Goal: Transaction & Acquisition: Download file/media

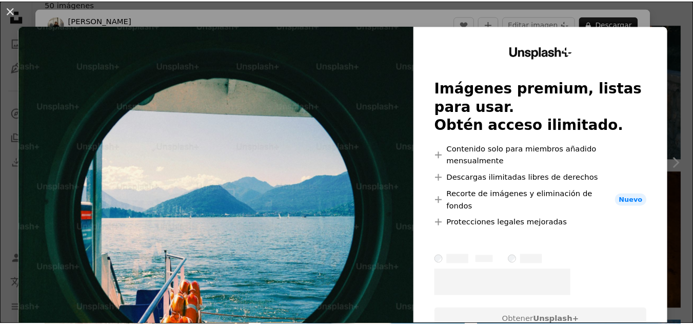
scroll to position [18, 0]
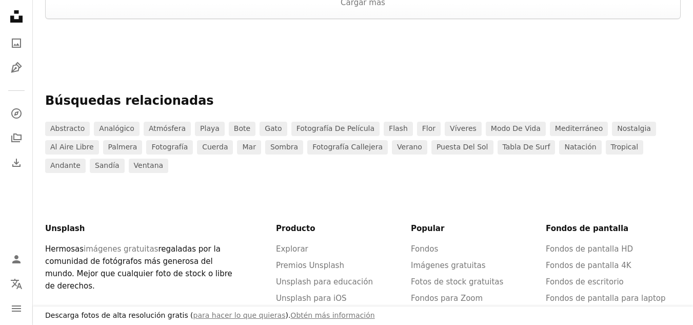
scroll to position [1677, 0]
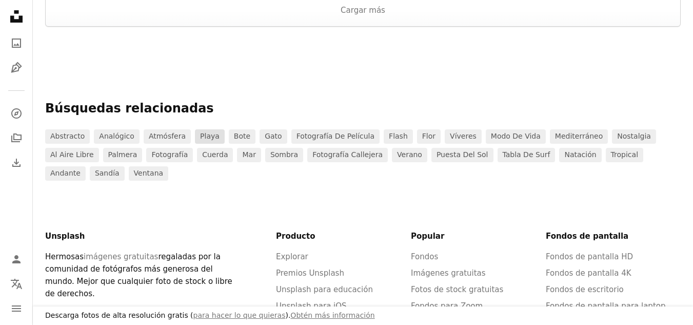
click at [201, 137] on link "playa" at bounding box center [210, 136] width 30 height 14
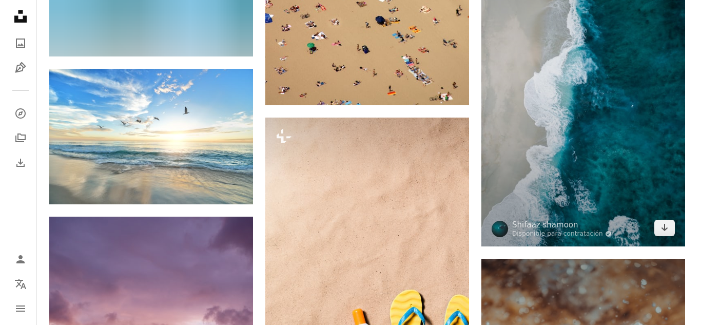
scroll to position [1231, 0]
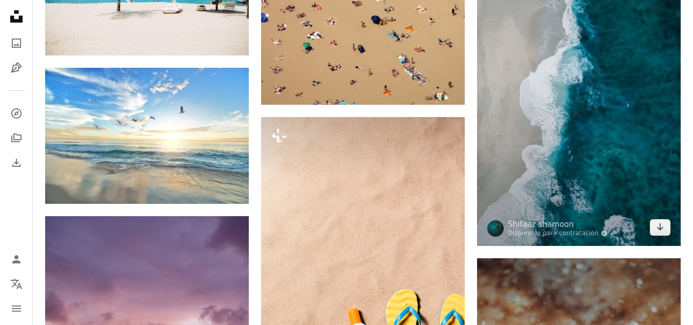
click at [586, 190] on img at bounding box center [579, 64] width 204 height 363
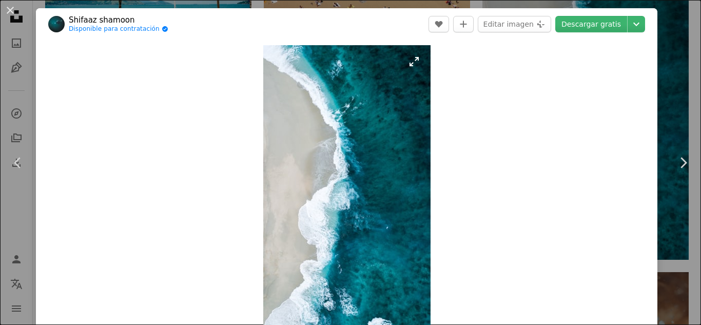
click at [363, 173] on img "Ampliar en esta imagen" at bounding box center [346, 194] width 167 height 298
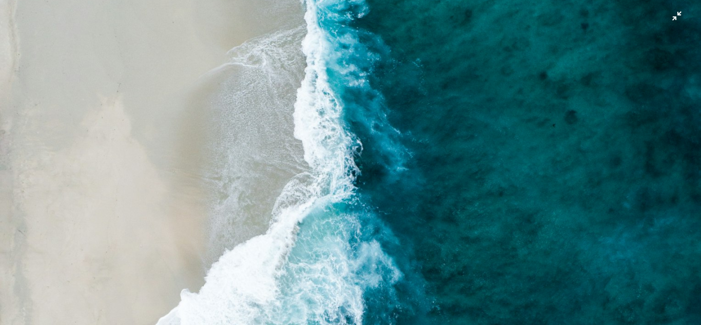
scroll to position [205, 0]
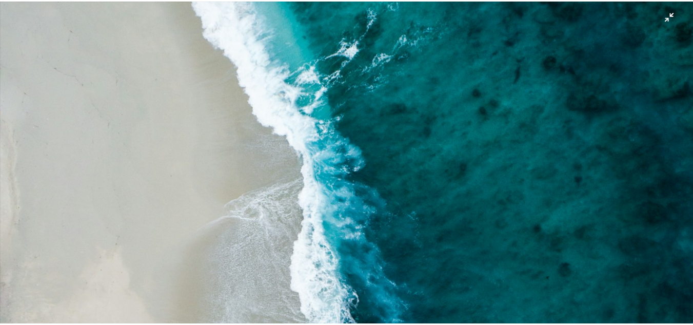
scroll to position [18, 0]
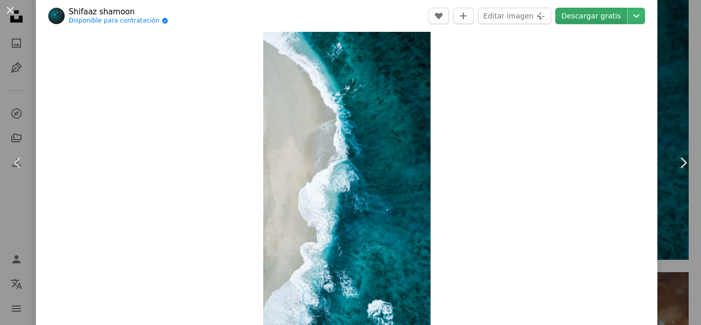
click at [615, 15] on link "Descargar gratis" at bounding box center [591, 16] width 72 height 16
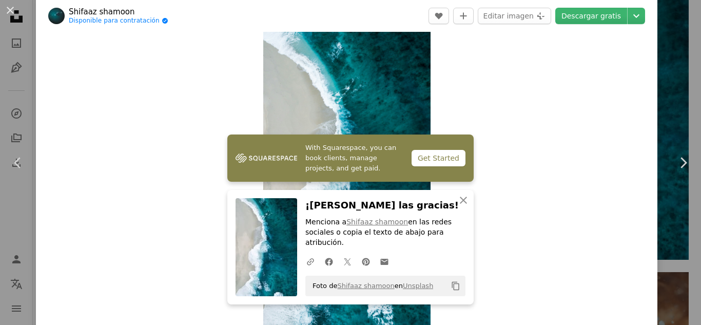
click at [658, 23] on div "An X shape Chevron left Chevron right With Squarespace, you can book clients, m…" at bounding box center [350, 162] width 701 height 325
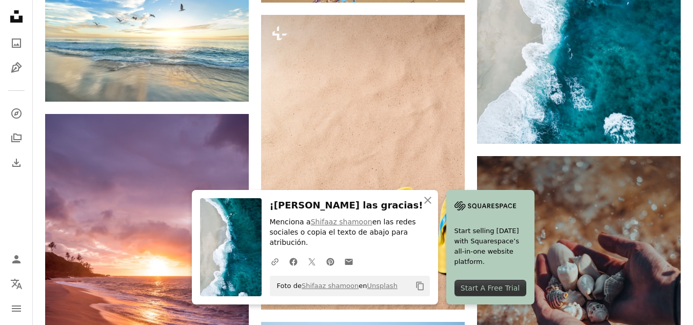
scroll to position [1334, 0]
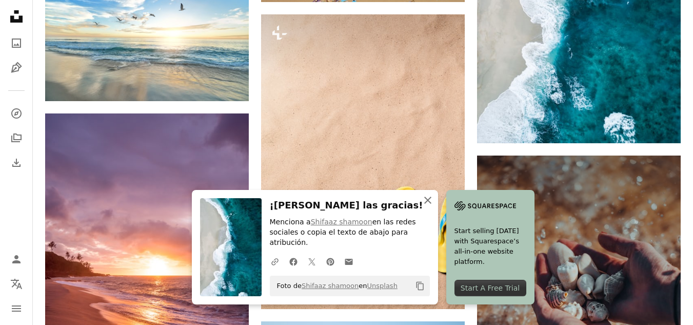
click at [425, 206] on icon "An X shape" at bounding box center [428, 200] width 12 height 12
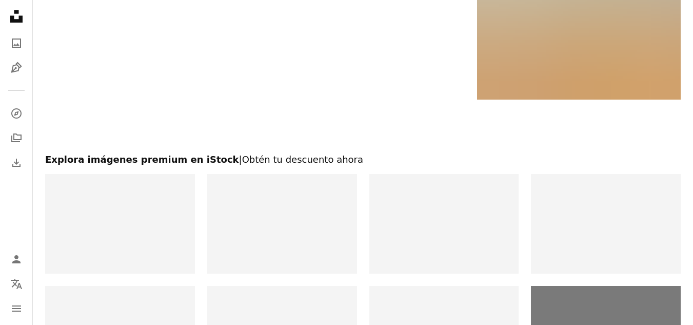
scroll to position [2266, 0]
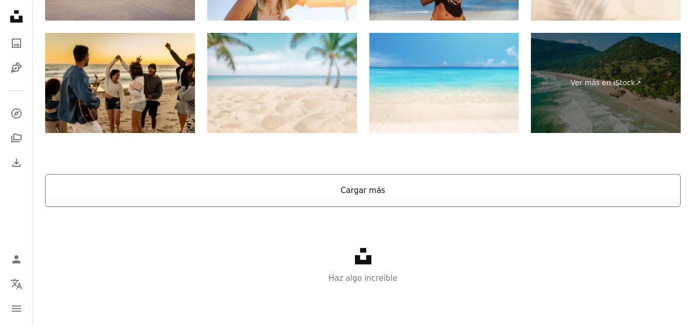
click at [331, 195] on button "Cargar más" at bounding box center [363, 190] width 636 height 33
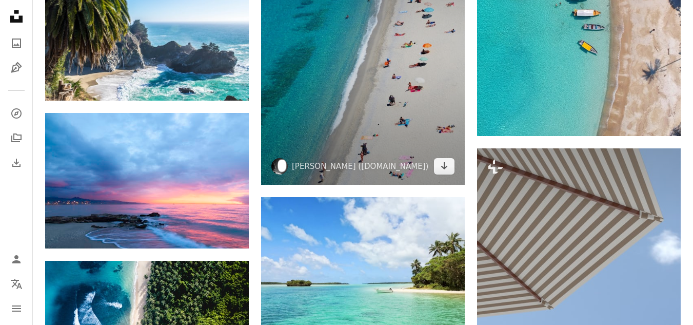
scroll to position [2471, 0]
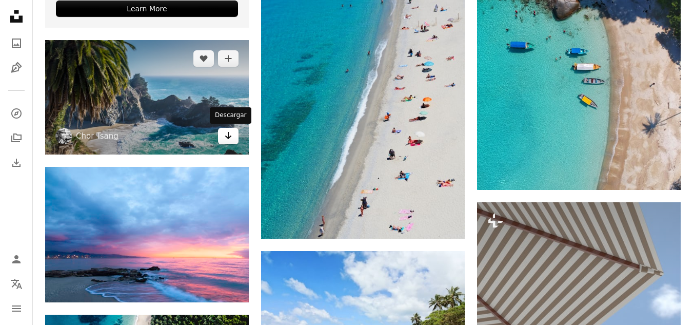
click at [224, 140] on link "Arrow pointing down" at bounding box center [228, 136] width 21 height 16
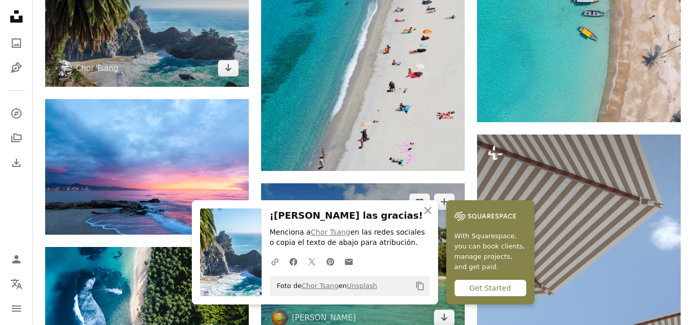
scroll to position [2677, 0]
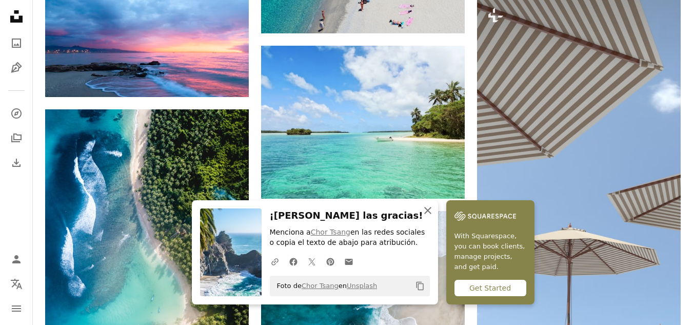
click at [427, 208] on icon "An X shape" at bounding box center [428, 210] width 12 height 12
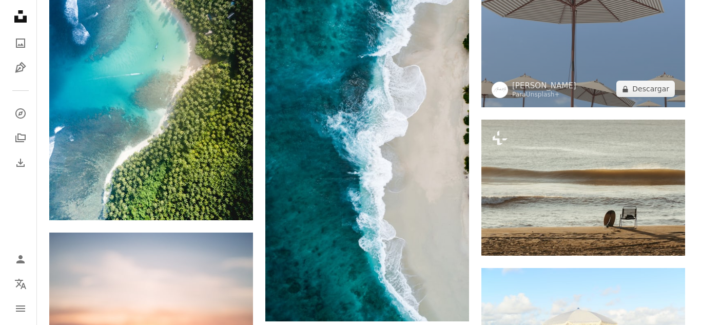
scroll to position [2933, 0]
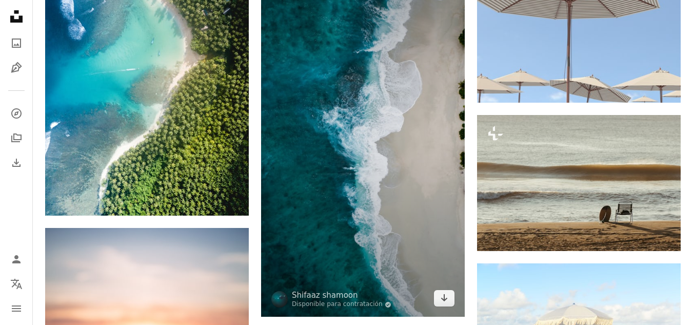
click at [387, 151] on img at bounding box center [363, 135] width 204 height 363
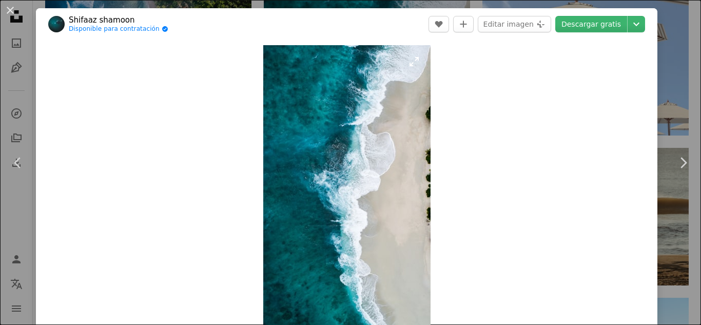
click at [348, 151] on img "Ampliar en esta imagen" at bounding box center [346, 194] width 167 height 298
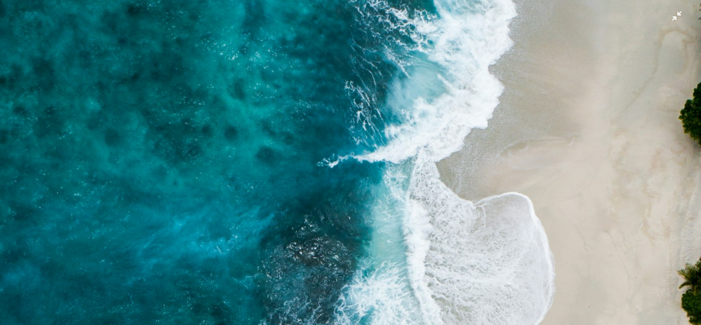
scroll to position [141, 0]
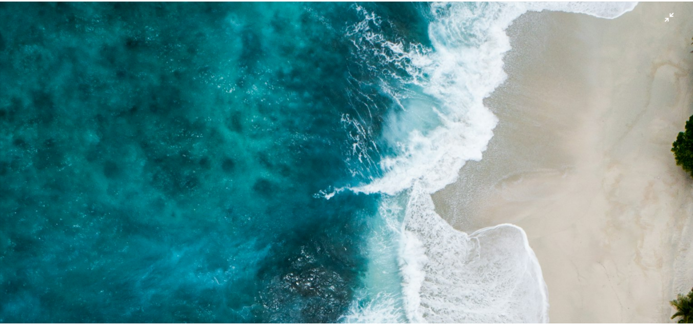
scroll to position [18, 0]
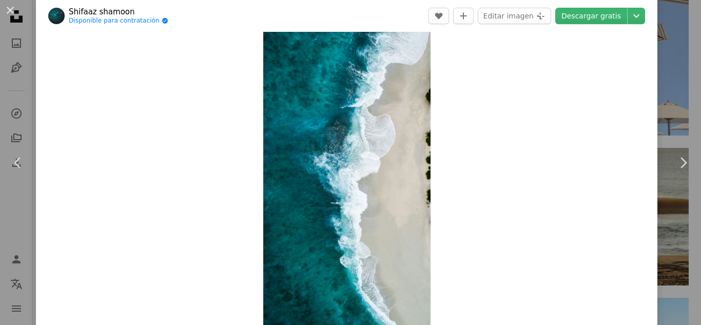
click at [661, 33] on div "An X shape Chevron left Chevron right Shifaaz shamoon Disponible para contratac…" at bounding box center [350, 162] width 701 height 325
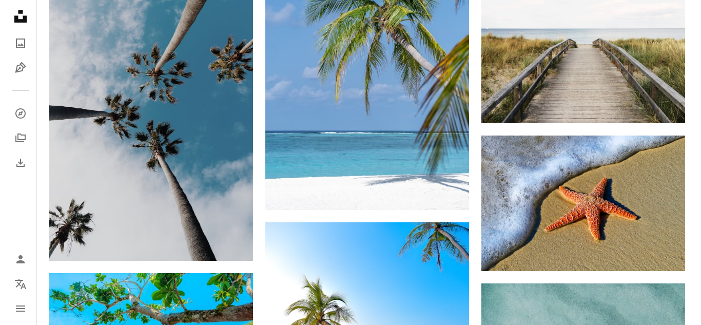
scroll to position [3959, 0]
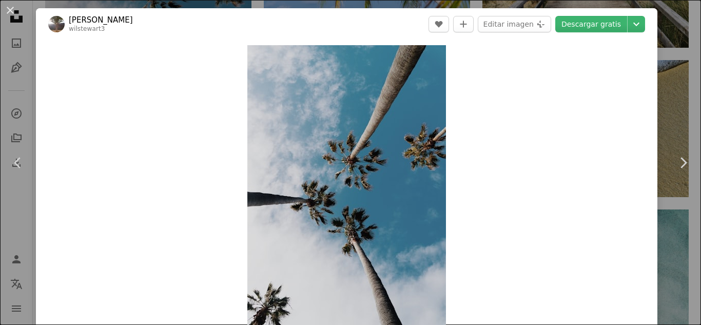
click at [665, 22] on div "An X shape Chevron left Chevron right [PERSON_NAME] wilstewart3 A heart A plus …" at bounding box center [350, 162] width 701 height 325
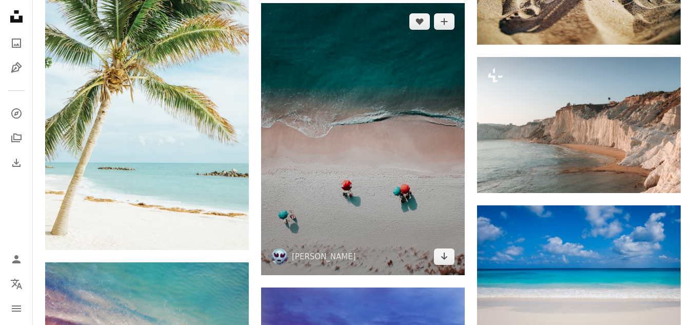
scroll to position [7756, 0]
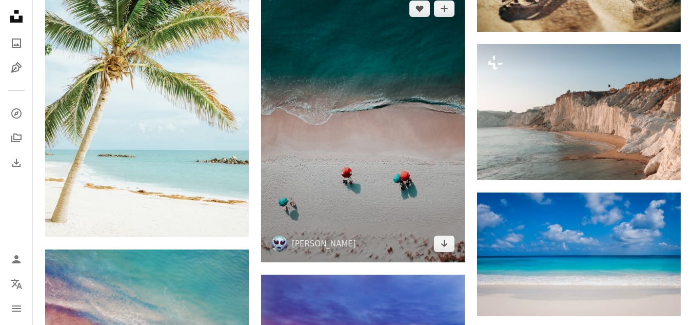
click at [387, 117] on img at bounding box center [363, 126] width 204 height 272
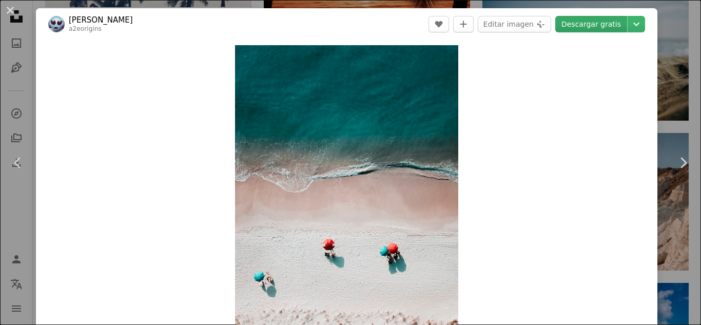
click at [580, 23] on link "Descargar gratis" at bounding box center [591, 24] width 72 height 16
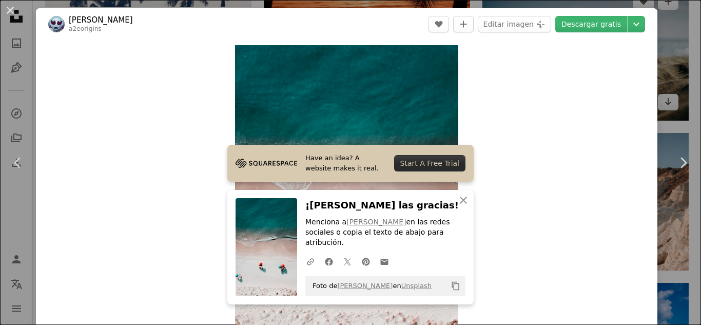
click at [667, 12] on div "An X shape Chevron left Chevron right Have an idea? A website makes it real. St…" at bounding box center [350, 162] width 701 height 325
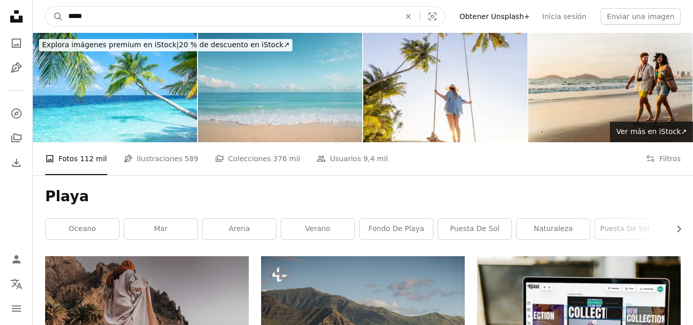
click at [112, 18] on input "*****" at bounding box center [230, 16] width 334 height 19
type input "*"
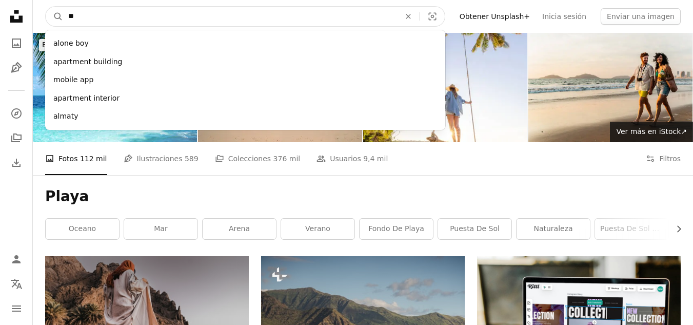
type input "*"
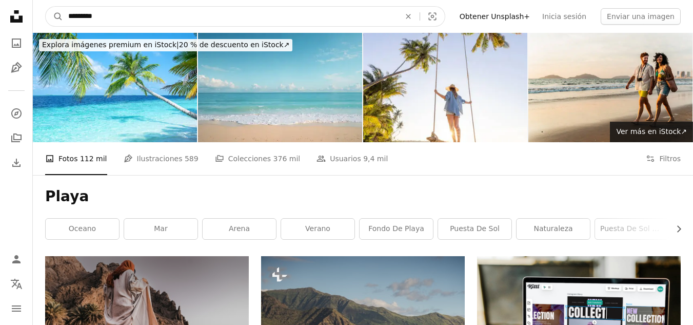
type input "**********"
click button "A magnifying glass" at bounding box center [54, 16] width 17 height 19
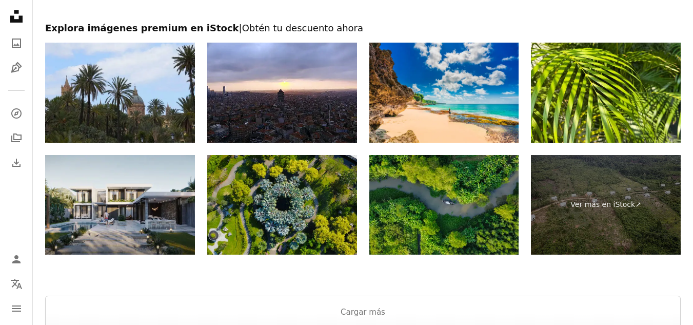
scroll to position [1950, 0]
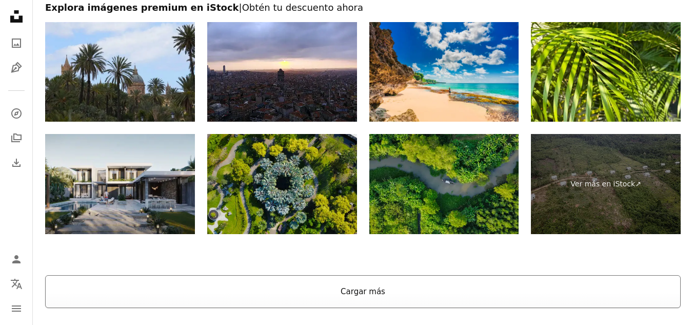
click at [356, 276] on button "Cargar más" at bounding box center [363, 291] width 636 height 33
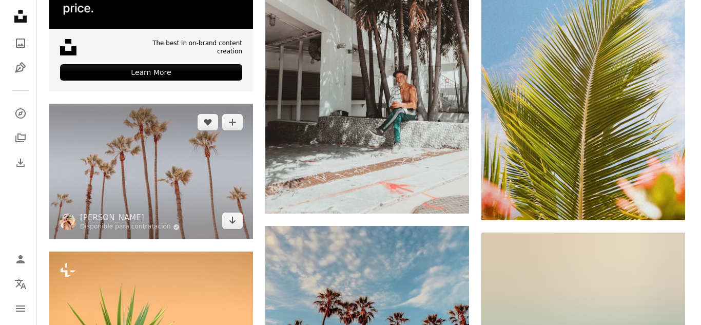
scroll to position [2617, 0]
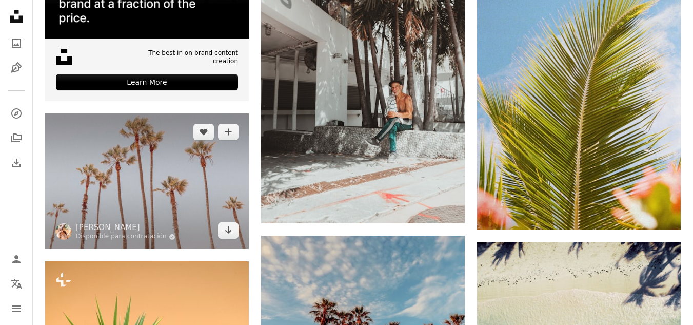
click at [138, 184] on img at bounding box center [147, 180] width 204 height 135
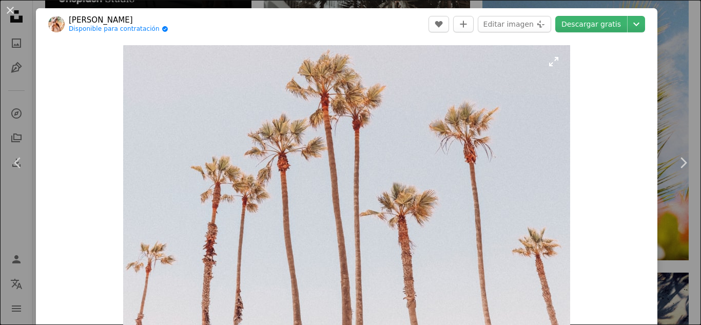
click at [374, 109] on img "Ampliar en esta imagen" at bounding box center [346, 194] width 447 height 298
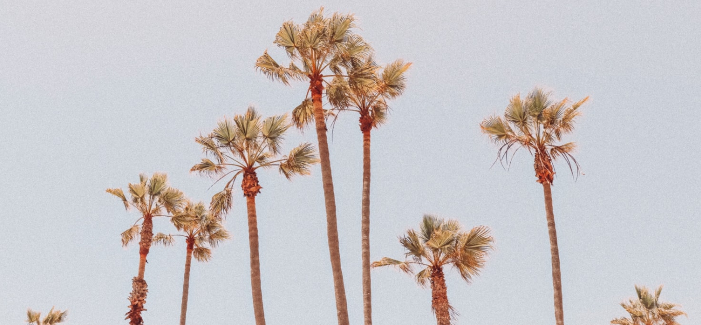
click at [577, 144] on img "Reducir el zoom en esta imagen" at bounding box center [350, 232] width 702 height 467
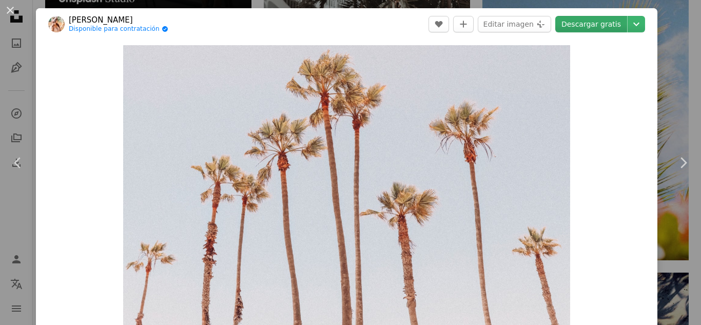
click at [595, 24] on link "Descargar gratis" at bounding box center [591, 24] width 72 height 16
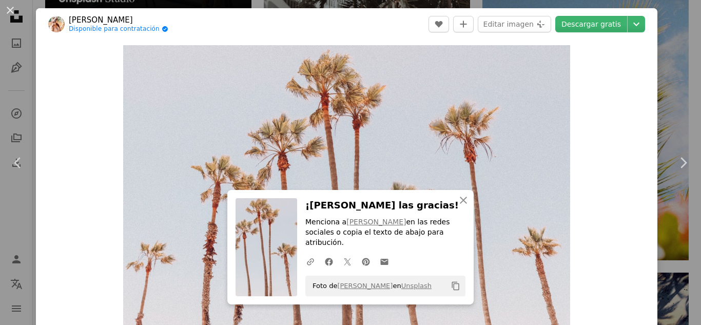
click at [668, 44] on div "An X shape Chevron left Chevron right An X shape Cerrar ¡Dale las gracias! Menc…" at bounding box center [350, 162] width 701 height 325
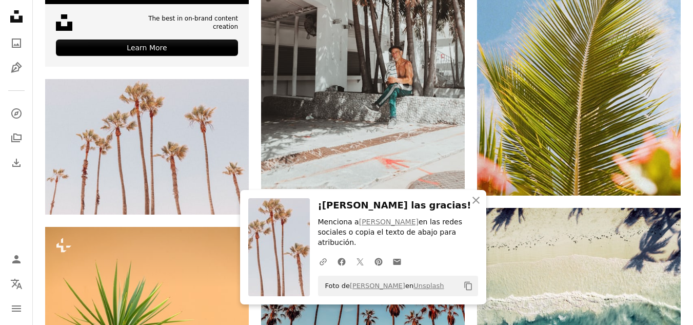
scroll to position [2822, 0]
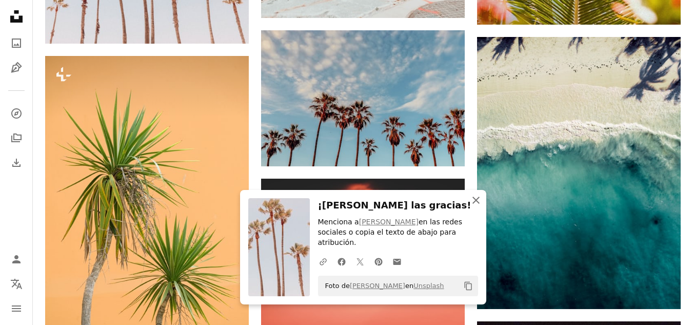
click at [477, 206] on icon "An X shape" at bounding box center [476, 200] width 12 height 12
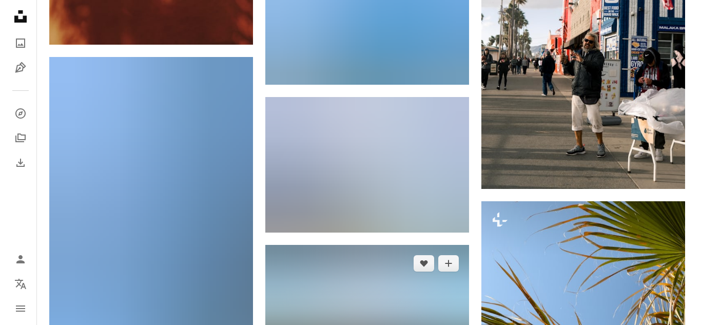
scroll to position [4412, 0]
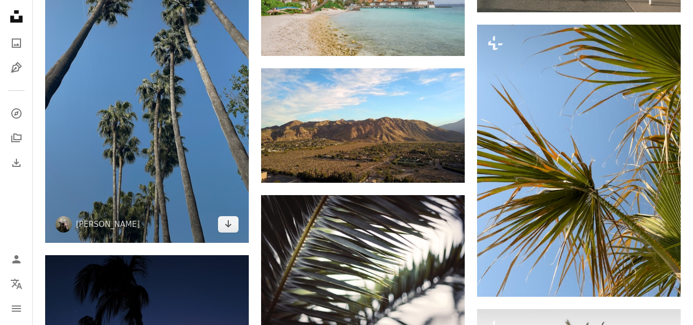
click at [122, 139] on img at bounding box center [147, 61] width 204 height 362
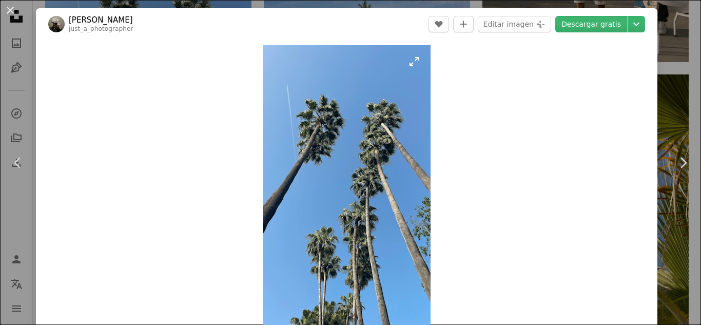
click at [369, 193] on img "Ampliar en esta imagen" at bounding box center [347, 194] width 168 height 298
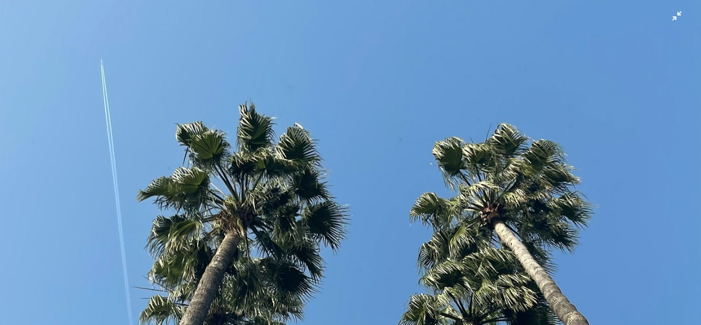
scroll to position [88, 0]
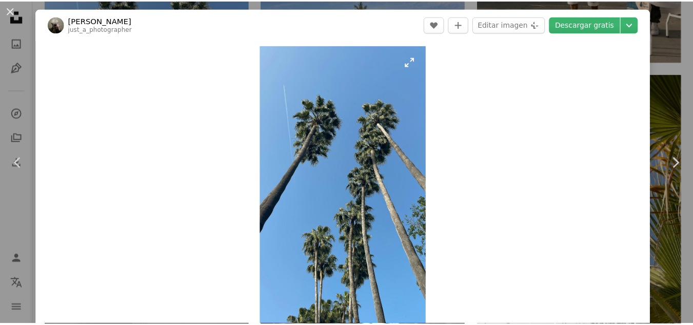
scroll to position [18, 0]
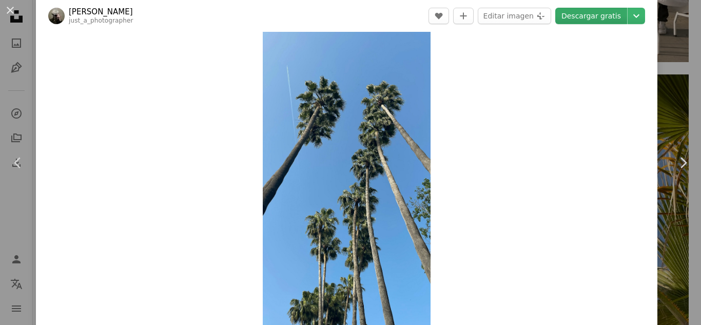
click at [595, 8] on link "Descargar gratis" at bounding box center [591, 16] width 72 height 16
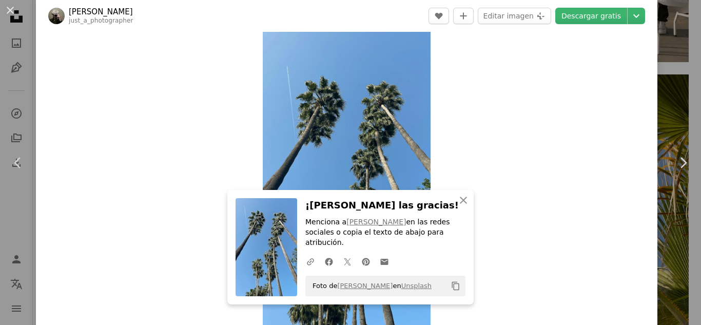
click at [664, 46] on div "An X shape Chevron left Chevron right An X shape Cerrar ¡Dale las gracias! Menc…" at bounding box center [350, 162] width 701 height 325
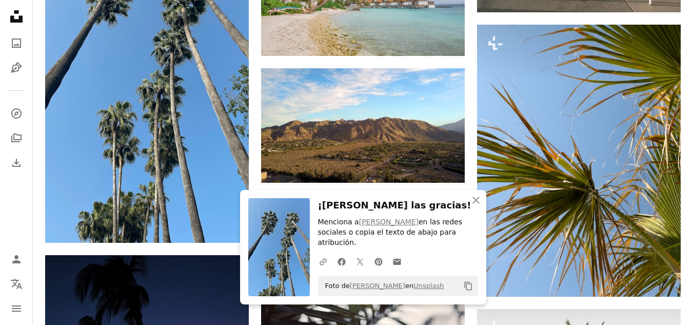
click at [24, 200] on nav "Unsplash logo Página de inicio de Unsplash A photo Pen Tool A compass A stack o…" at bounding box center [16, 162] width 33 height 325
click at [472, 206] on icon "An X shape" at bounding box center [476, 200] width 12 height 12
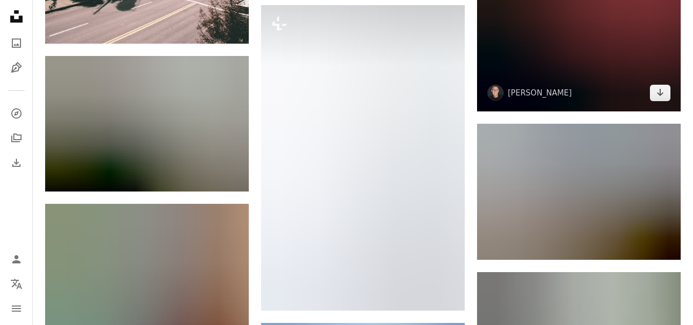
scroll to position [7542, 0]
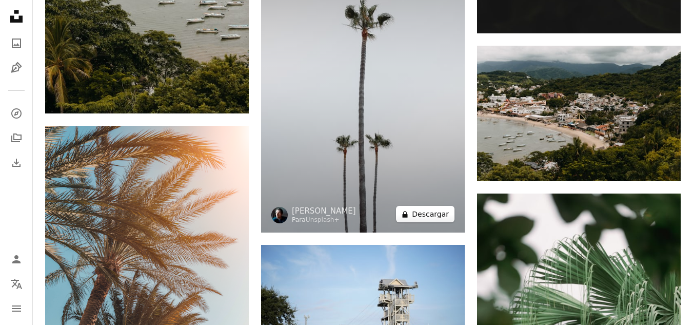
click at [431, 214] on button "A lock Descargar" at bounding box center [425, 214] width 58 height 16
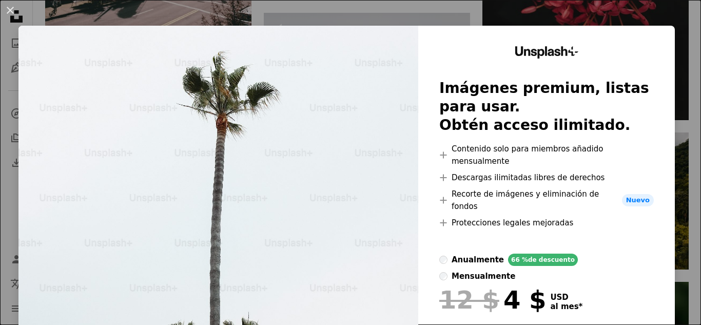
click at [677, 13] on div "An X shape Unsplash+ Imágenes premium, listas para usar. Obtén acceso ilimitado…" at bounding box center [350, 162] width 701 height 325
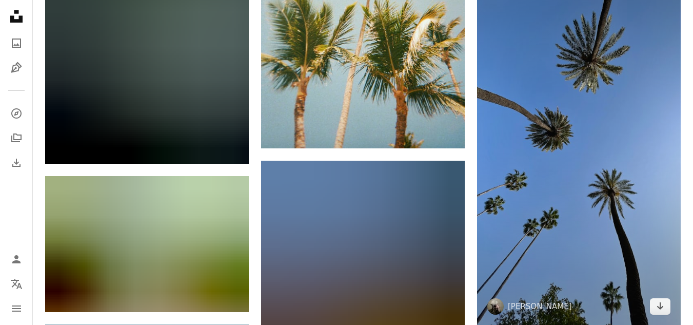
scroll to position [8158, 0]
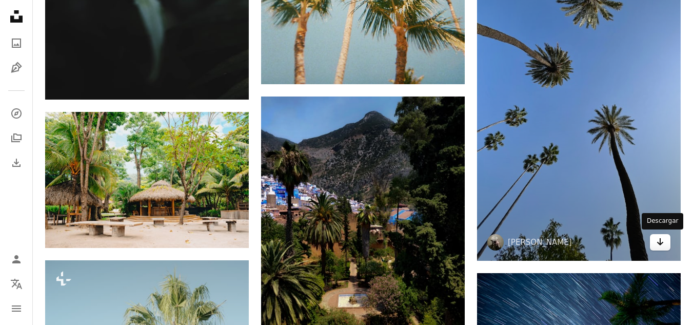
click at [661, 243] on icon "Arrow pointing down" at bounding box center [660, 242] width 8 height 12
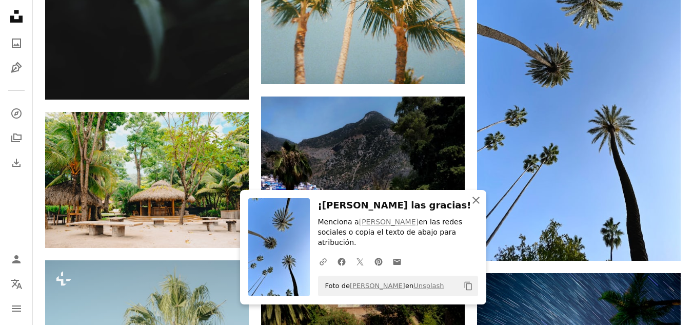
click at [477, 206] on icon "An X shape" at bounding box center [476, 200] width 12 height 12
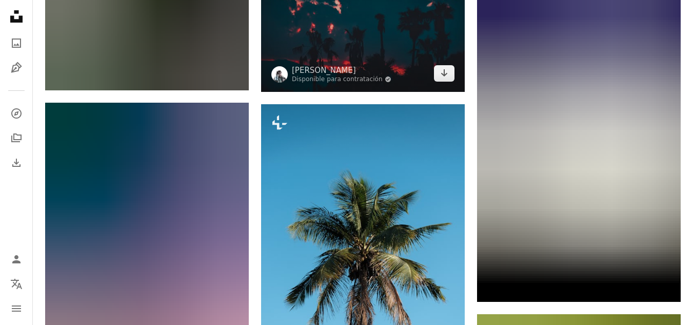
scroll to position [8979, 0]
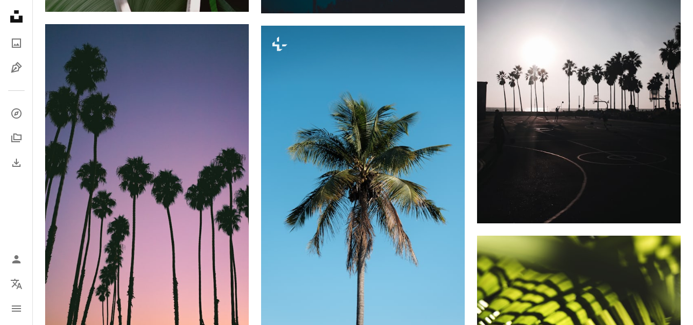
click at [31, 16] on nav "Unsplash logo Página de inicio de Unsplash A photo Pen Tool A compass A stack o…" at bounding box center [16, 162] width 33 height 325
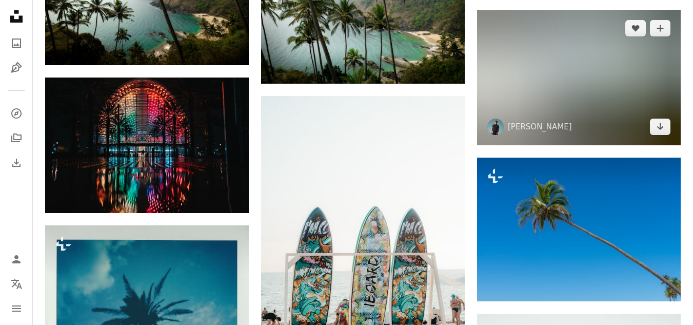
scroll to position [10108, 0]
